Goal: Task Accomplishment & Management: Manage account settings

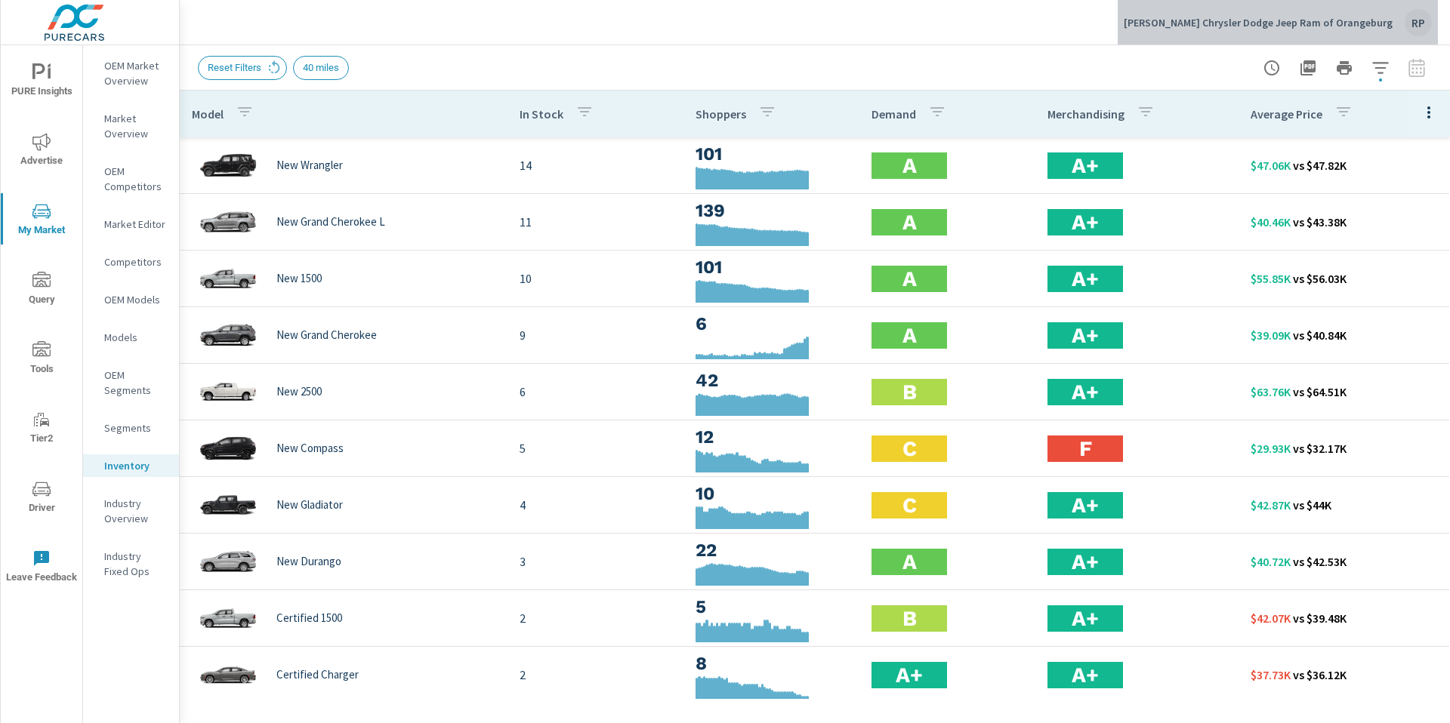
click at [1412, 27] on div "RP" at bounding box center [1418, 22] width 27 height 27
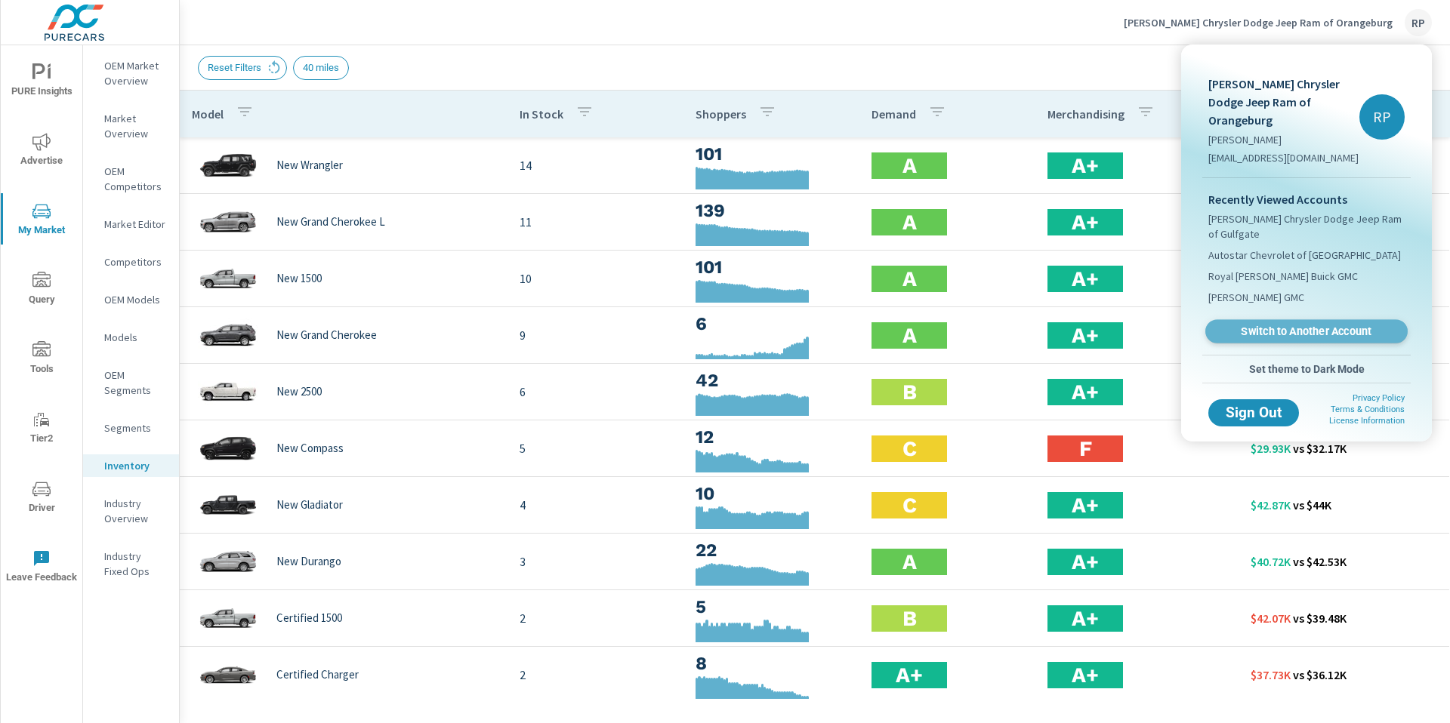
click at [1300, 325] on span "Switch to Another Account" at bounding box center [1306, 332] width 185 height 14
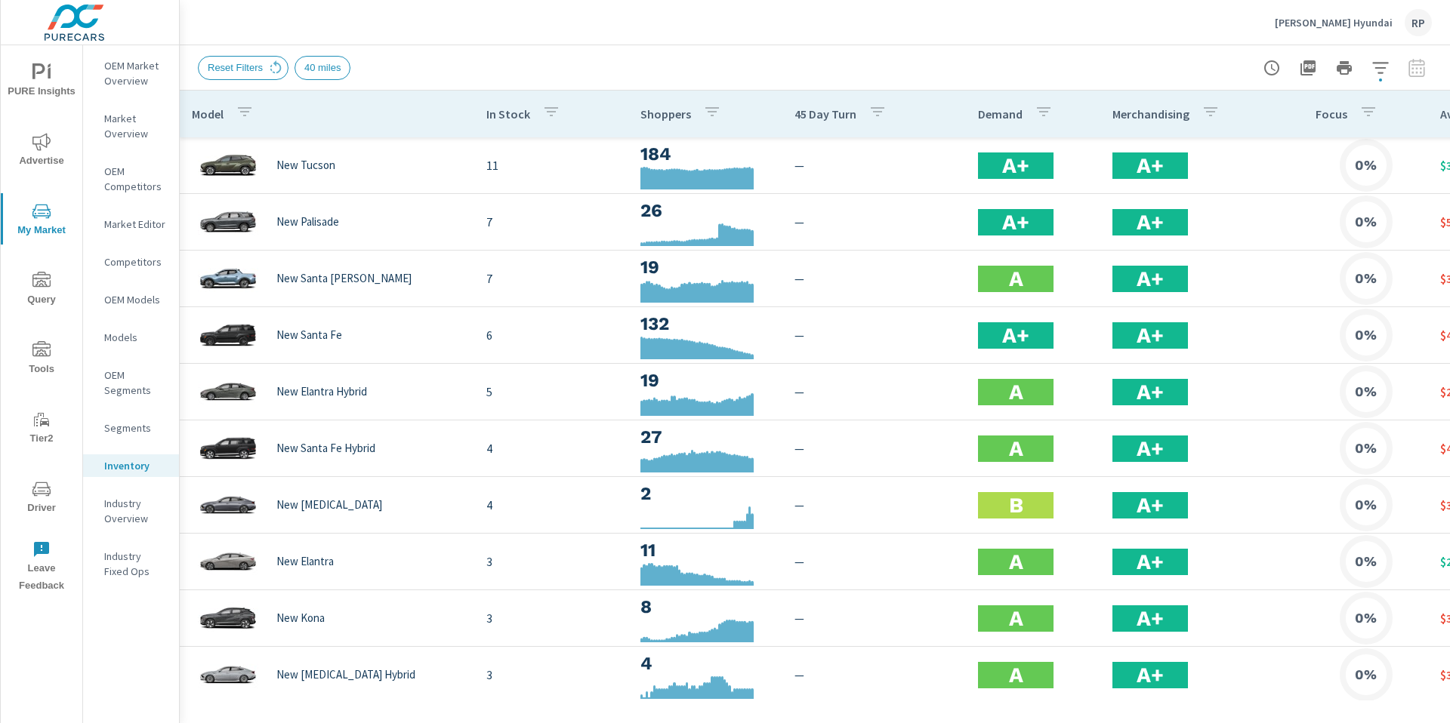
click at [38, 494] on icon "nav menu" at bounding box center [41, 489] width 18 height 18
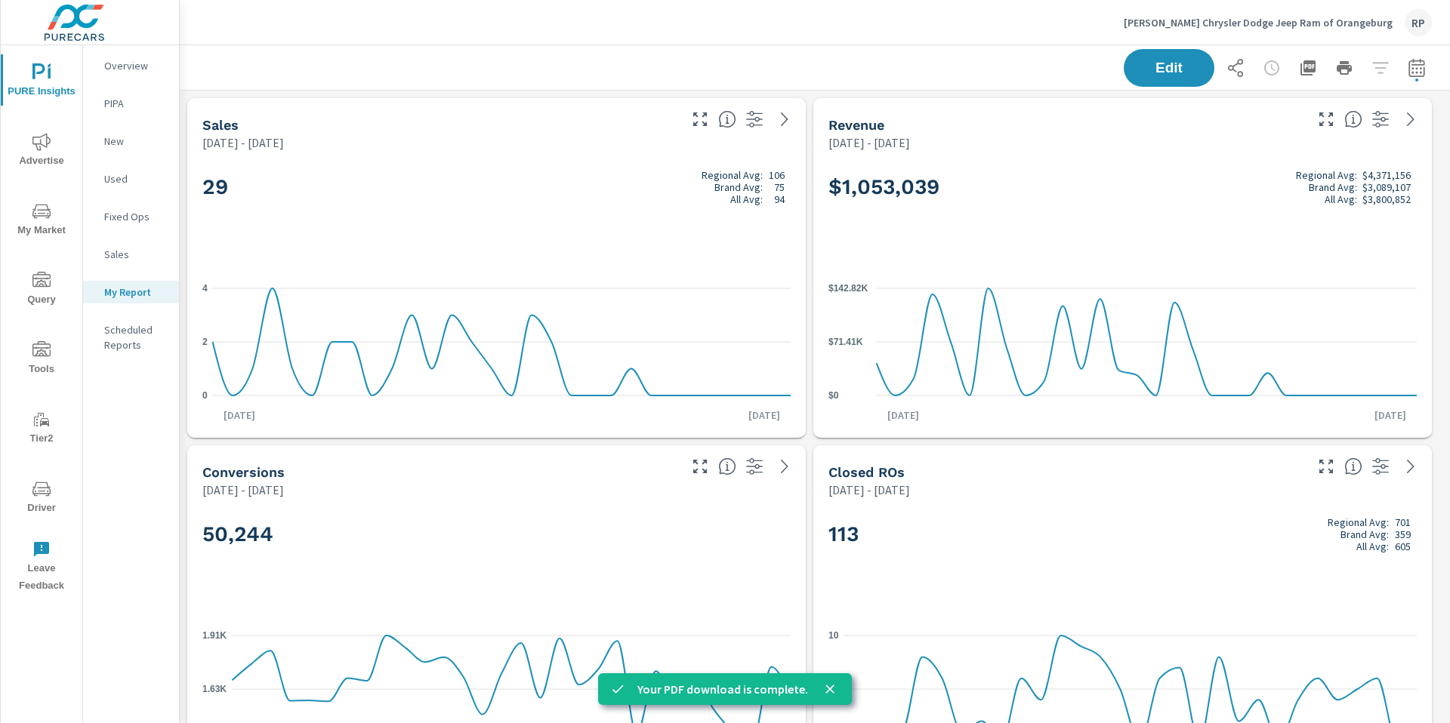
scroll to position [5068, 1282]
click at [1414, 31] on div "RP" at bounding box center [1418, 22] width 27 height 27
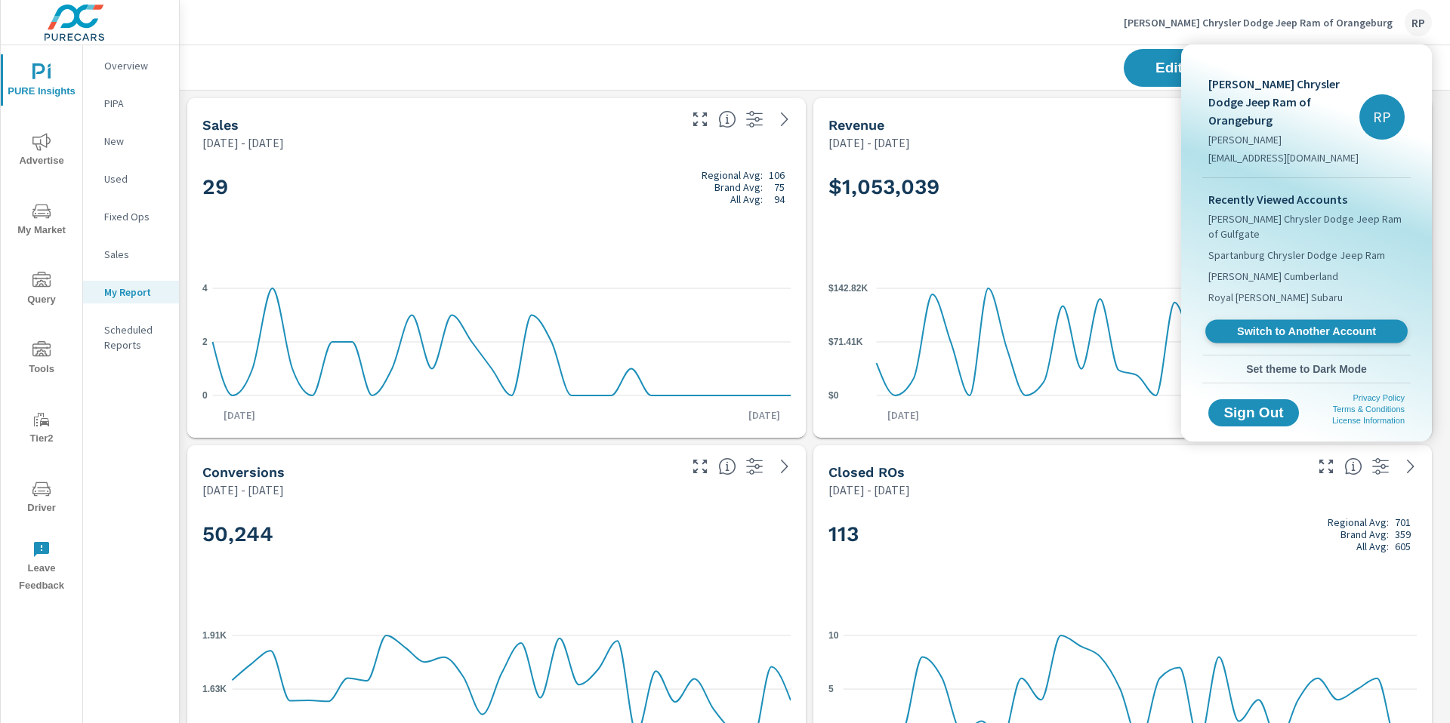
click at [1325, 325] on span "Switch to Another Account" at bounding box center [1306, 332] width 185 height 14
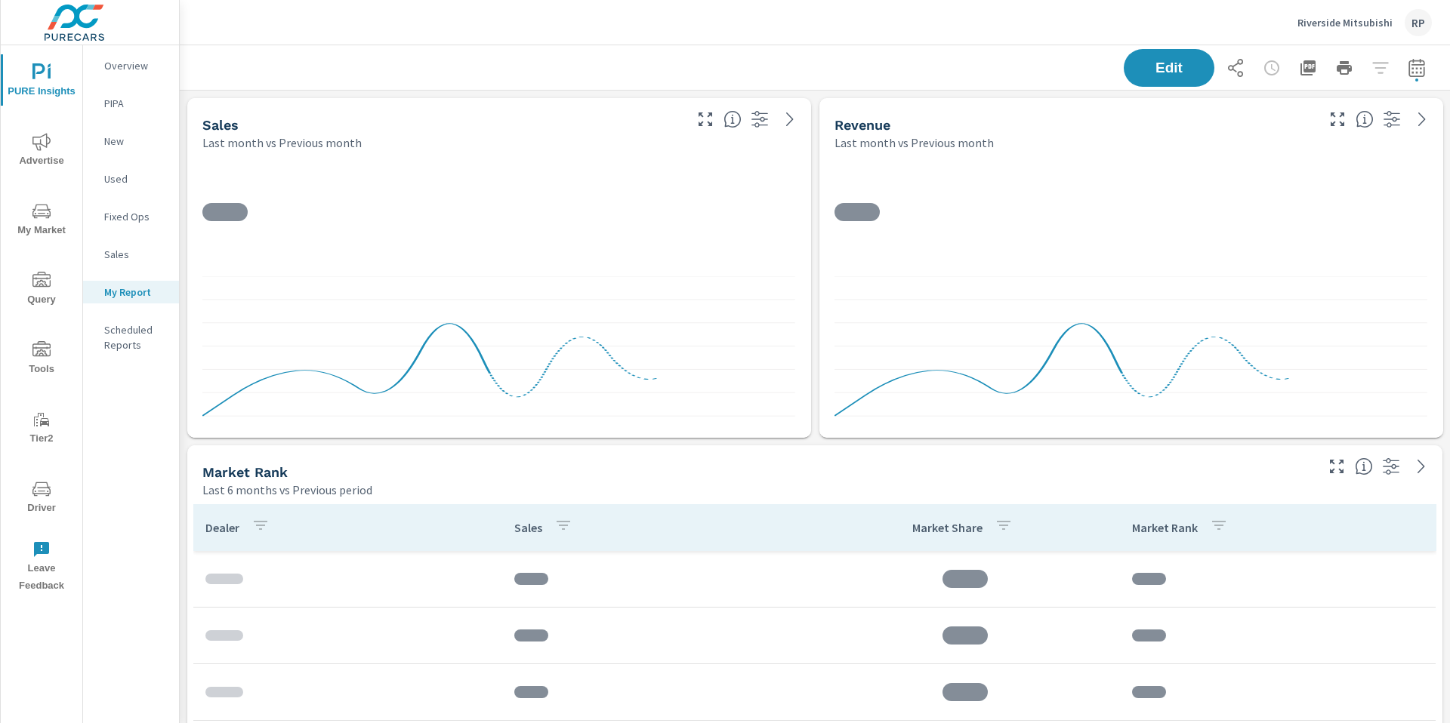
scroll to position [6284, 1282]
click at [1304, 65] on icon "button" at bounding box center [1308, 68] width 18 height 18
